Goal: Task Accomplishment & Management: Manage account settings

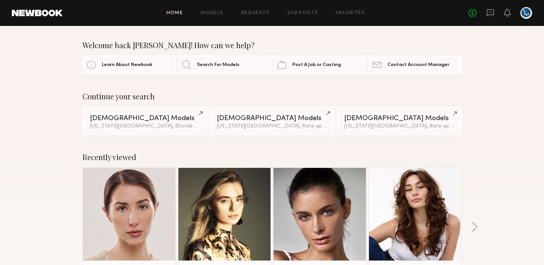
click at [526, 15] on div at bounding box center [526, 13] width 12 height 12
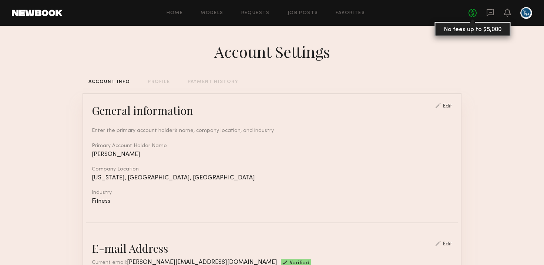
click at [473, 14] on link "No fees up to $5,000" at bounding box center [473, 13] width 8 height 8
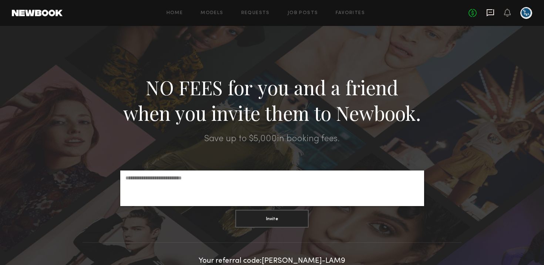
click at [488, 13] on icon at bounding box center [490, 13] width 8 height 8
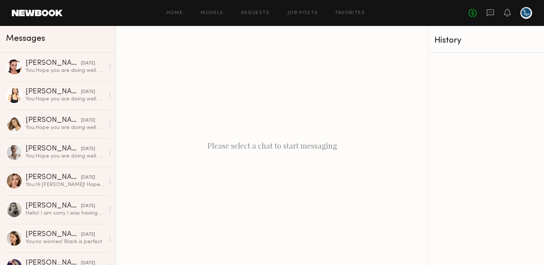
click at [165, 13] on div "Home Models Requests Job Posts Favorites Sign Out" at bounding box center [266, 13] width 406 height 5
click at [170, 13] on link "Home" at bounding box center [175, 13] width 17 height 5
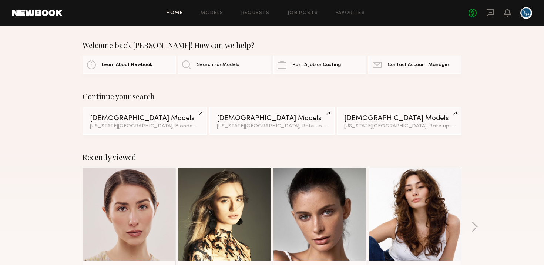
click at [529, 11] on div at bounding box center [526, 13] width 12 height 12
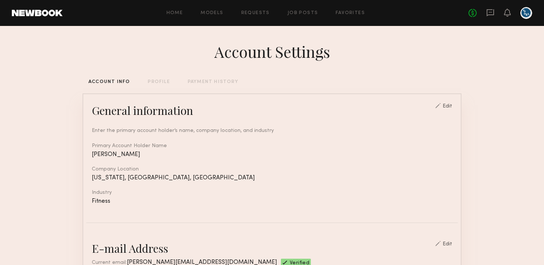
click at [203, 82] on div "PAYMENT HISTORY" at bounding box center [213, 82] width 51 height 5
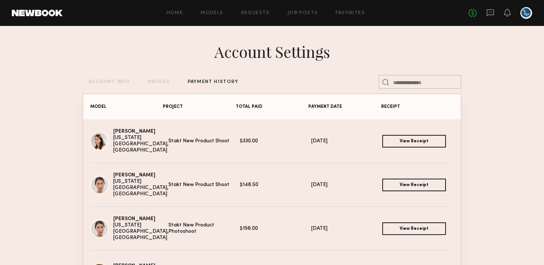
click at [404, 185] on link "View Receipt" at bounding box center [414, 184] width 64 height 13
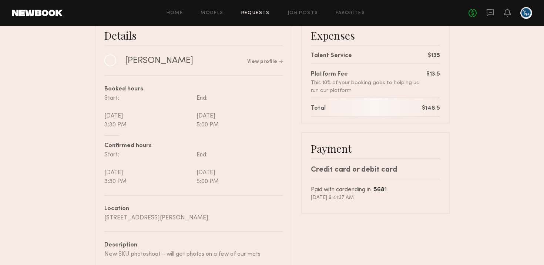
scroll to position [70, 0]
